Goal: Task Accomplishment & Management: Use online tool/utility

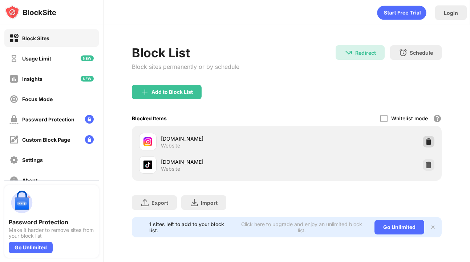
click at [428, 136] on div at bounding box center [428, 142] width 12 height 12
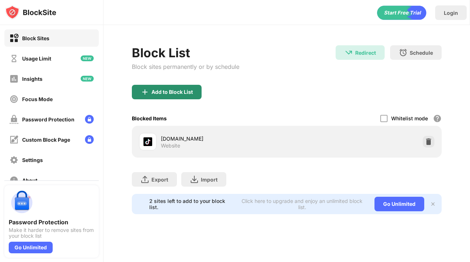
click at [166, 90] on div "Add to Block List" at bounding box center [171, 92] width 41 height 6
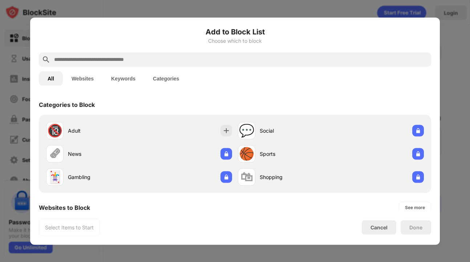
click at [160, 63] on input "text" at bounding box center [240, 59] width 375 height 9
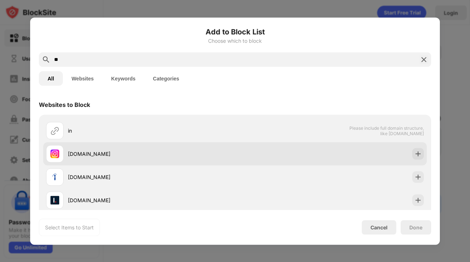
type input "**"
click at [81, 151] on div "[DOMAIN_NAME]" at bounding box center [151, 154] width 167 height 8
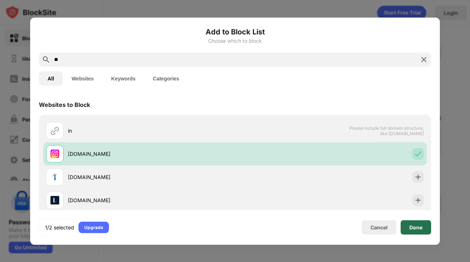
click at [420, 229] on div "Done" at bounding box center [415, 228] width 13 height 6
